Goal: Find specific page/section: Find specific page/section

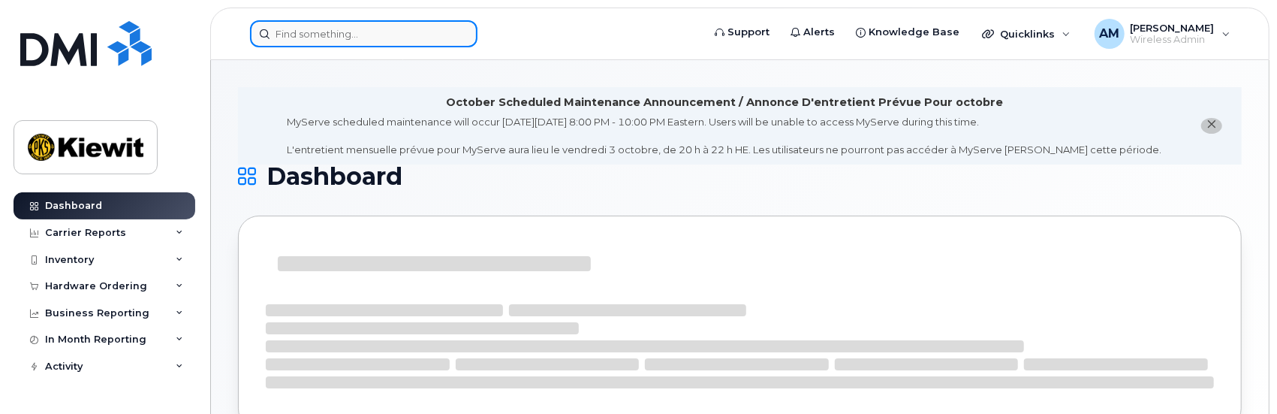
click at [366, 36] on input at bounding box center [363, 33] width 227 height 27
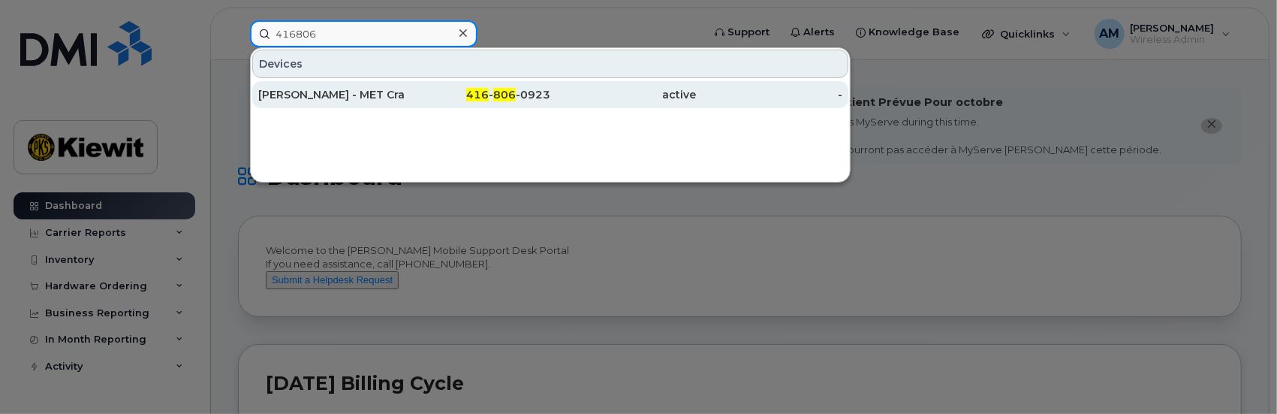
type input "416806"
click at [324, 95] on div "Mathieu Dupont - MET Craft 02" at bounding box center [331, 94] width 146 height 15
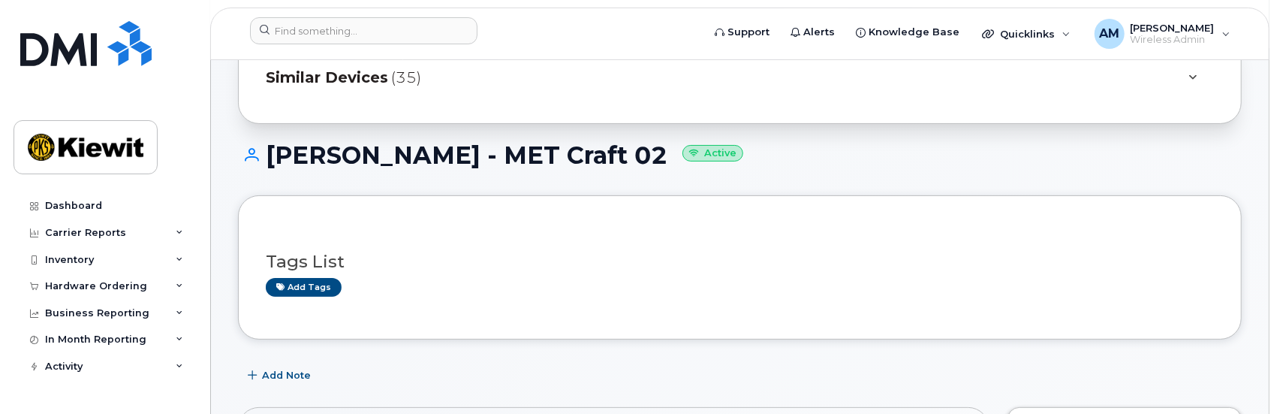
scroll to position [225, 0]
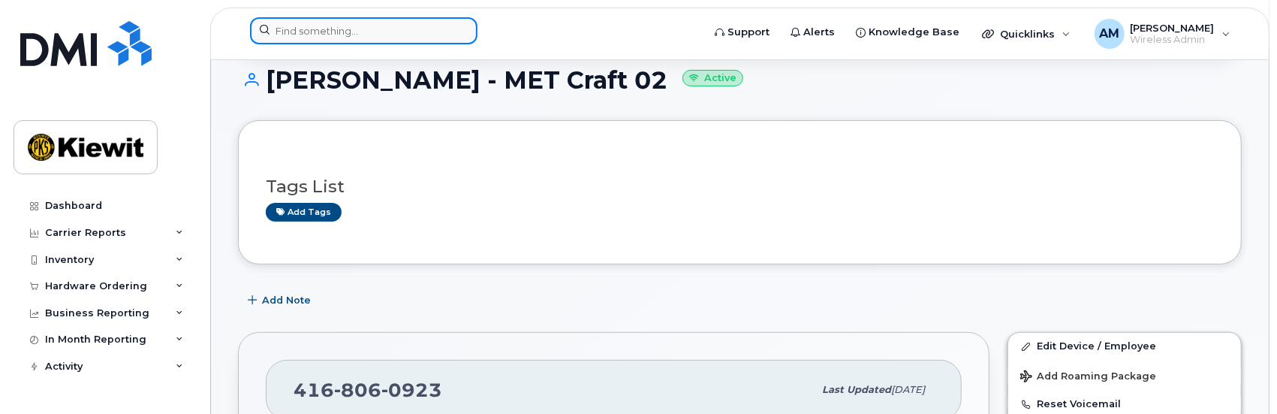
click at [401, 33] on input at bounding box center [363, 30] width 227 height 27
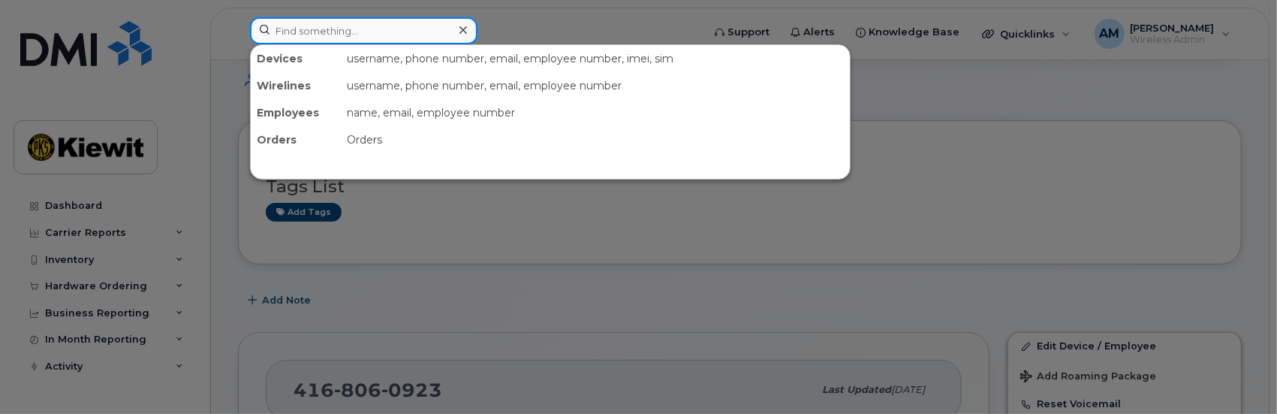
paste input "Darrin Beemer"
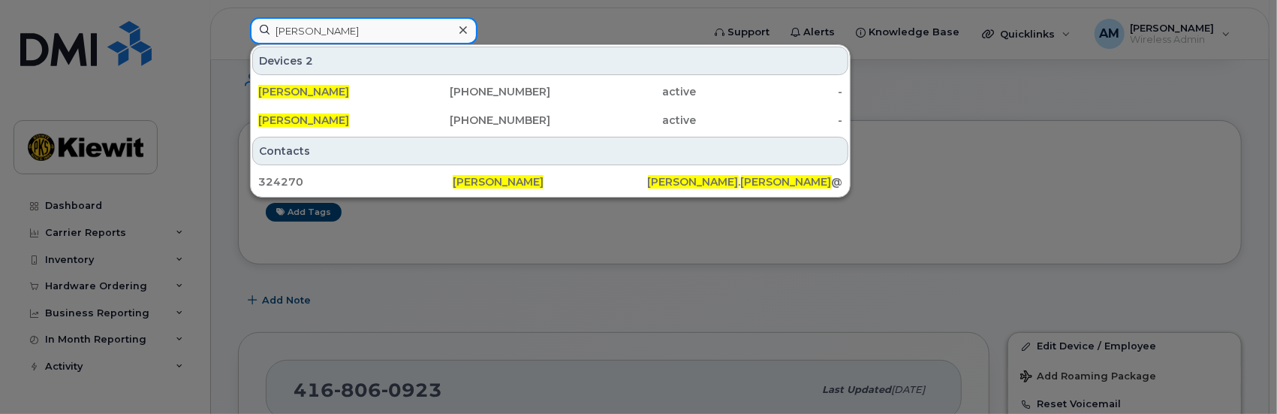
type input "Darrin Beemer"
click at [907, 178] on div at bounding box center [638, 207] width 1277 height 414
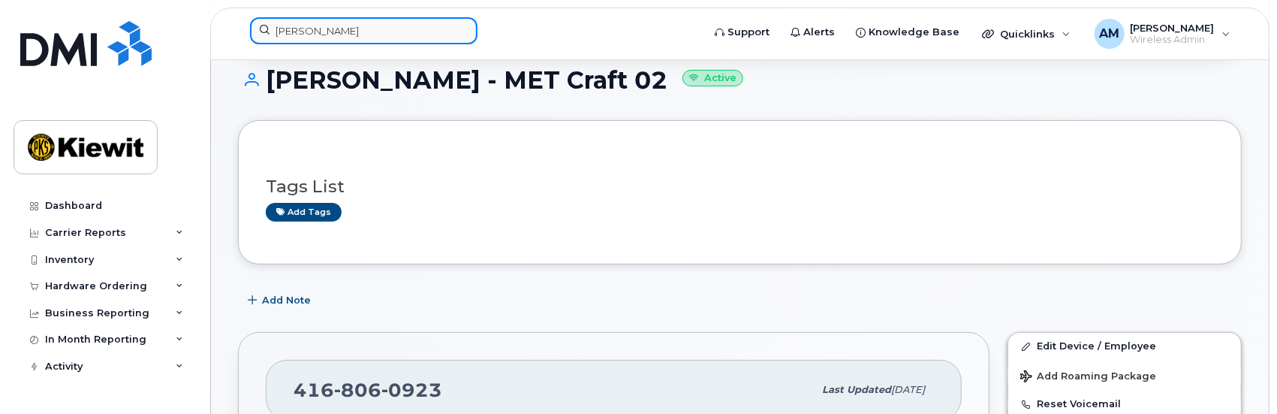
click at [368, 32] on input "[PERSON_NAME]" at bounding box center [363, 30] width 227 height 27
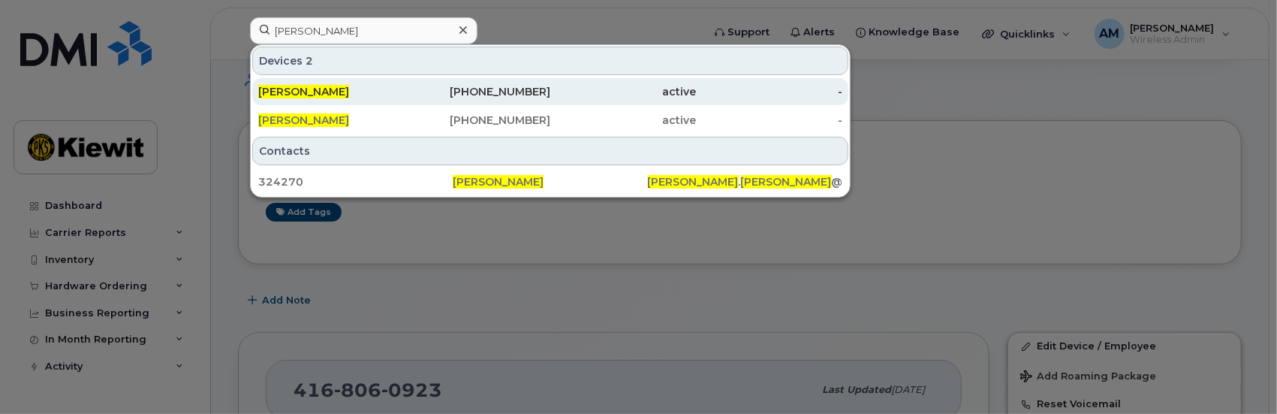
click at [300, 92] on span "[PERSON_NAME]" at bounding box center [303, 92] width 91 height 14
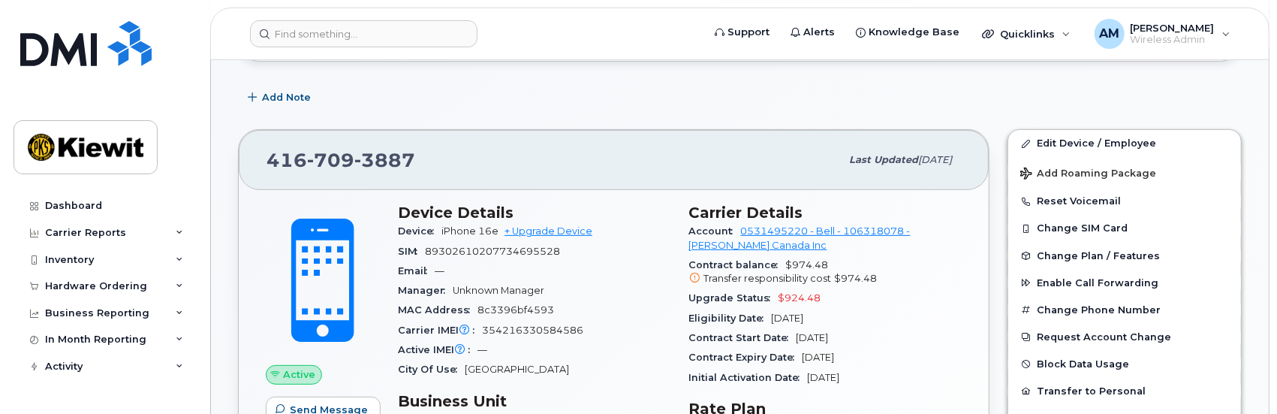
scroll to position [375, 0]
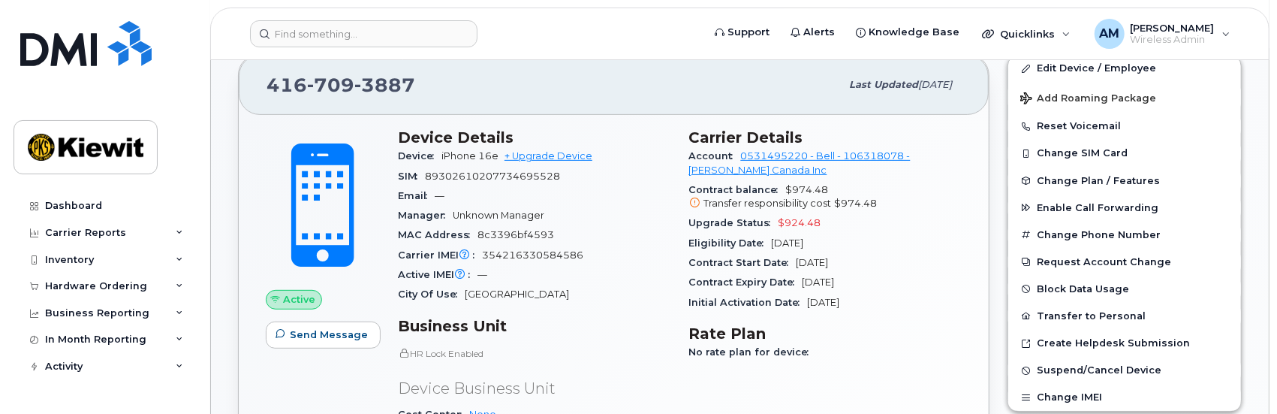
drag, startPoint x: 862, startPoint y: 261, endPoint x: 683, endPoint y: 259, distance: 178.7
click at [683, 259] on div "Carrier Details Account 0531495220 - Bell - 106318078 - [PERSON_NAME] Canada In…" at bounding box center [825, 340] width 291 height 443
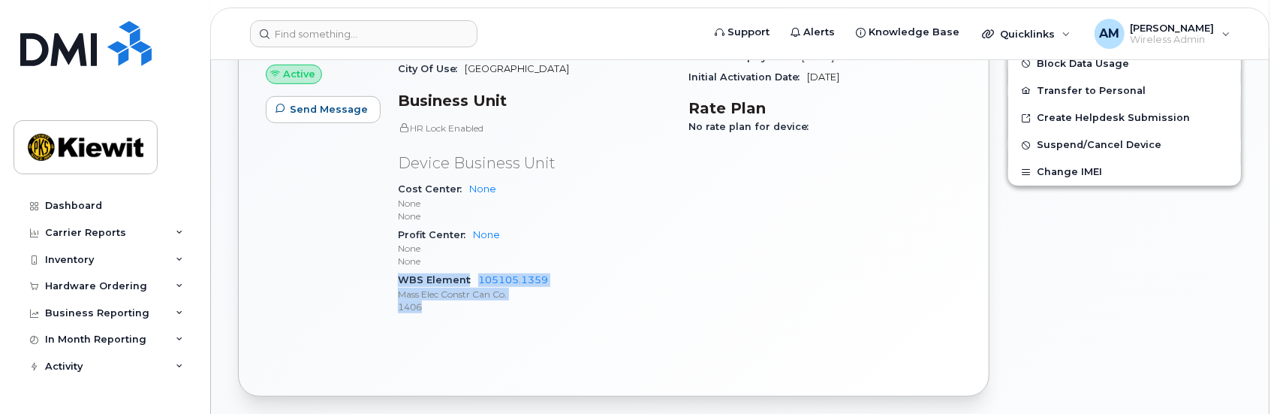
drag, startPoint x: 396, startPoint y: 278, endPoint x: 521, endPoint y: 307, distance: 128.8
click at [520, 307] on div "Device Details Device iPhone 16e + Upgrade Device SIM [TECHNICAL_ID] Email — Ma…" at bounding box center [534, 115] width 291 height 443
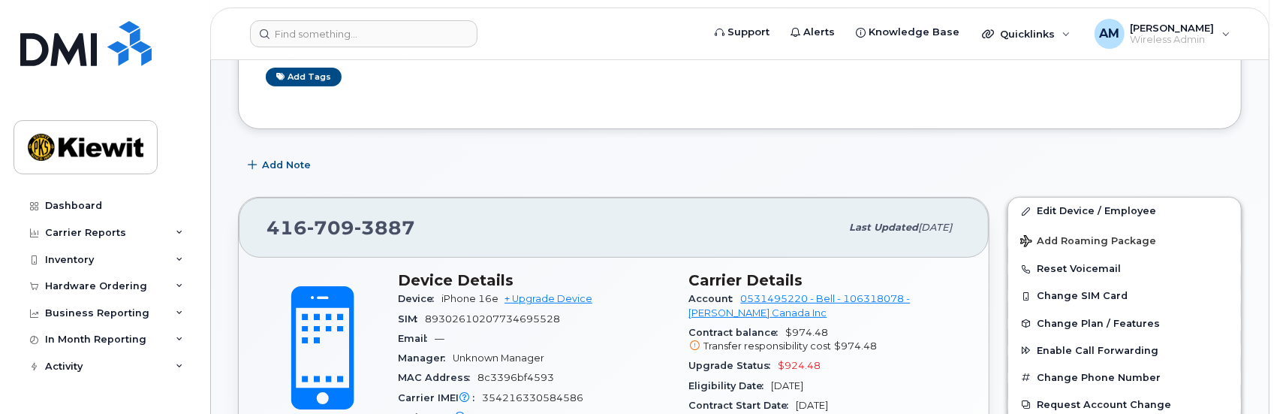
scroll to position [150, 0]
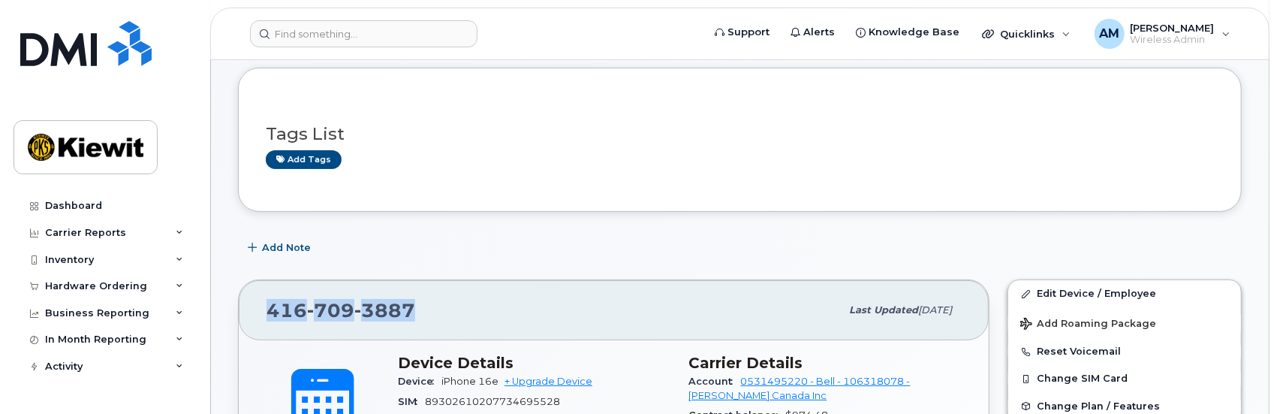
drag, startPoint x: 416, startPoint y: 310, endPoint x: 615, endPoint y: 375, distance: 209.2
click at [267, 300] on div "[PHONE_NUMBER]" at bounding box center [554, 310] width 574 height 32
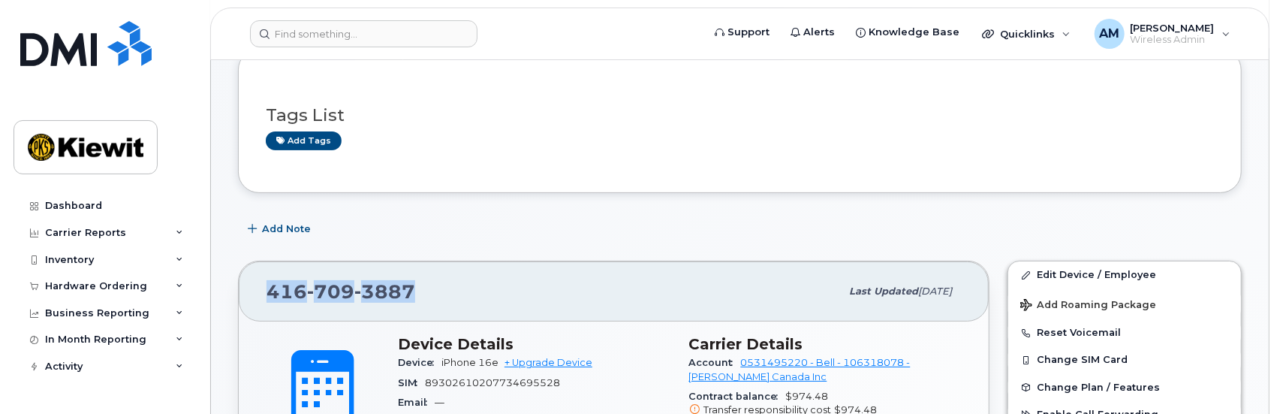
scroll to position [75, 0]
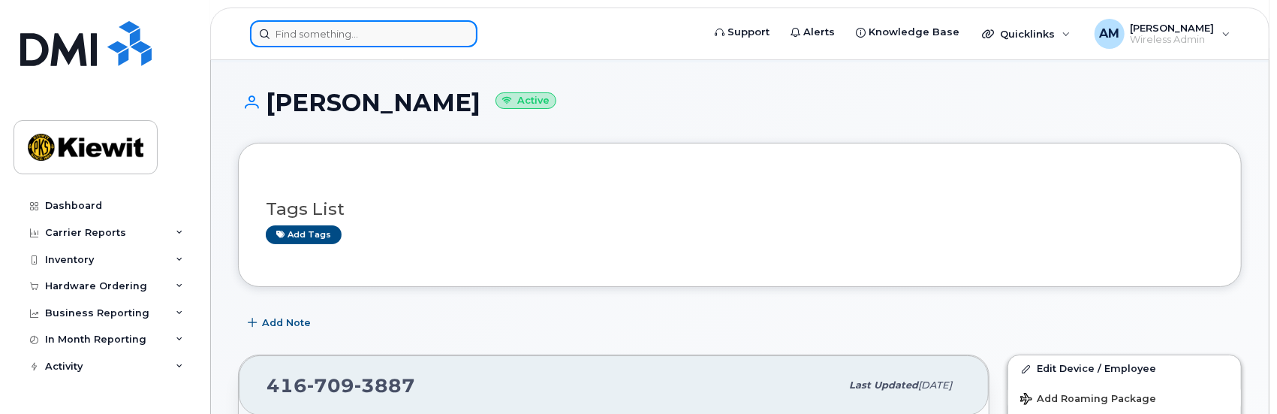
click at [395, 37] on input at bounding box center [363, 33] width 227 height 27
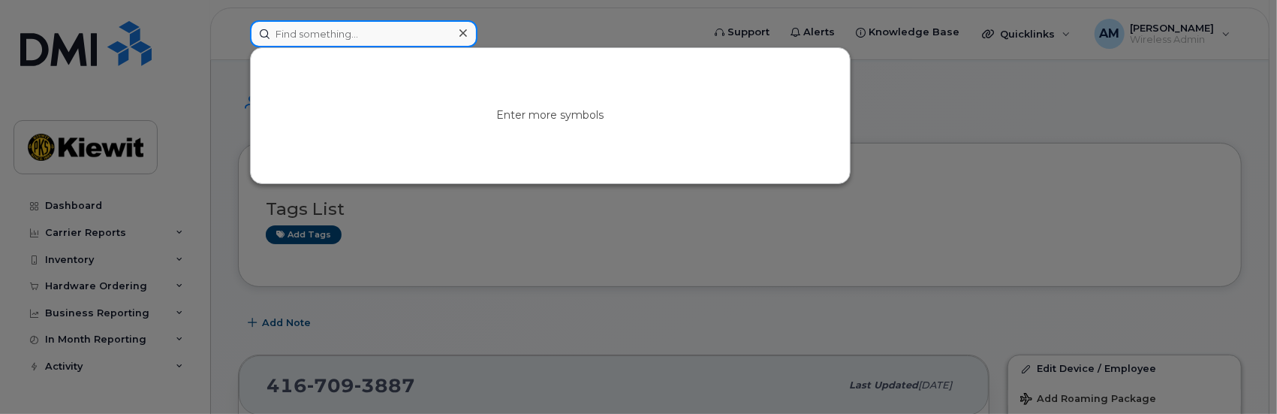
click at [336, 38] on input at bounding box center [363, 33] width 227 height 27
click at [290, 37] on input at bounding box center [363, 33] width 227 height 27
drag, startPoint x: 330, startPoint y: 22, endPoint x: 329, endPoint y: 38, distance: 16.5
click at [330, 22] on input at bounding box center [363, 33] width 227 height 27
click at [330, 35] on input at bounding box center [363, 33] width 227 height 27
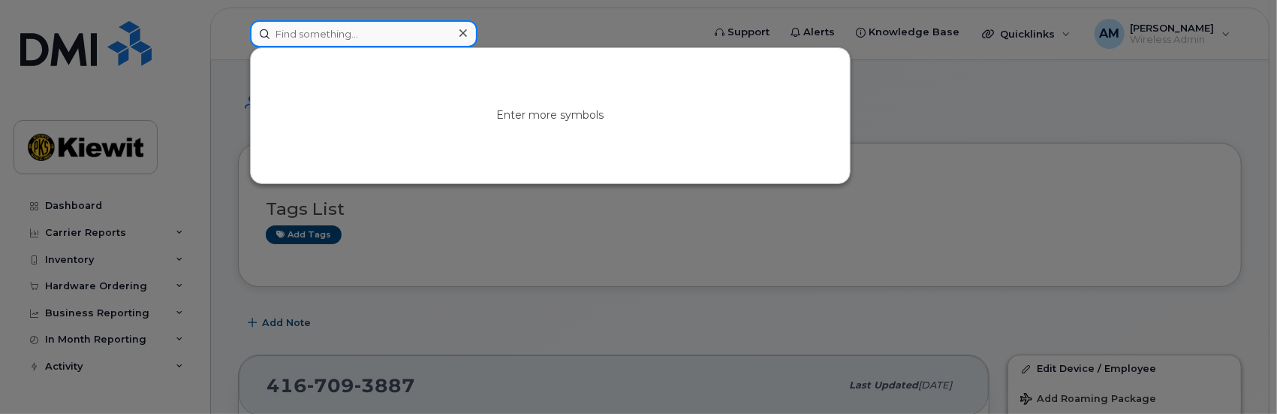
paste input "[PERSON_NAME]"
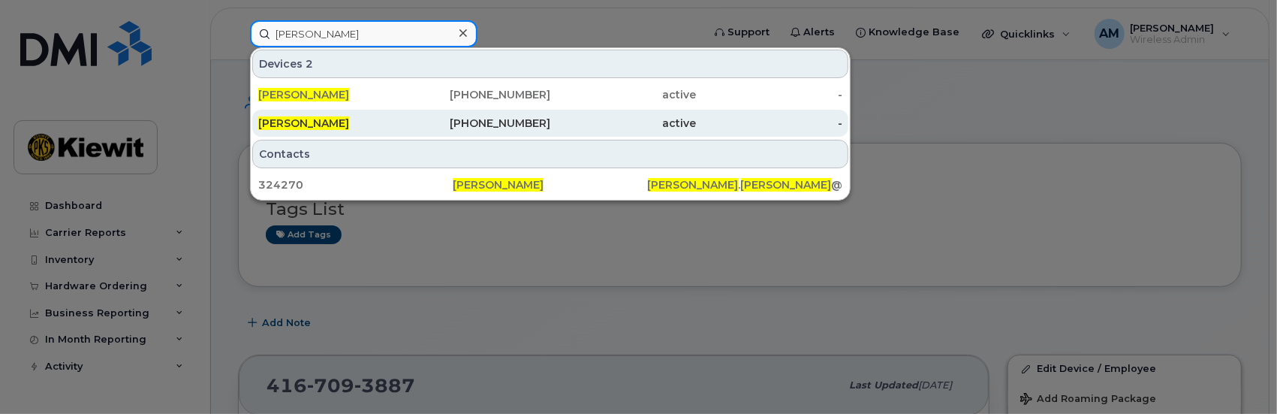
type input "[PERSON_NAME]"
click at [308, 122] on span "[PERSON_NAME]" at bounding box center [303, 123] width 91 height 14
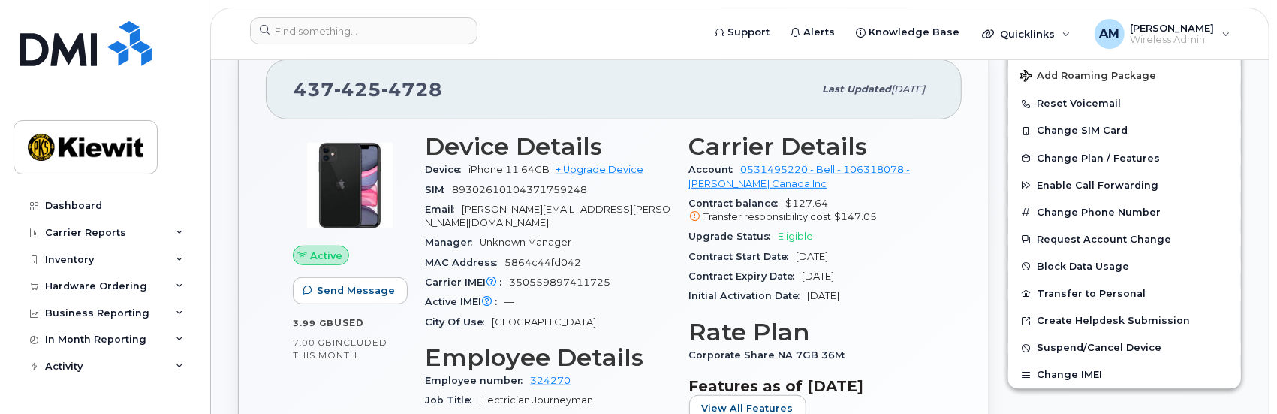
scroll to position [450, 0]
